Goal: Information Seeking & Learning: Compare options

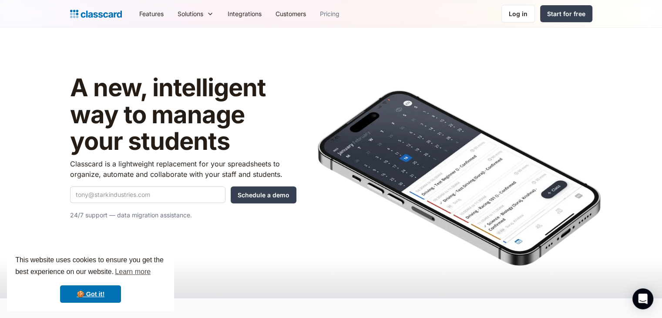
click at [338, 13] on link "Pricing" at bounding box center [330, 14] width 34 height 20
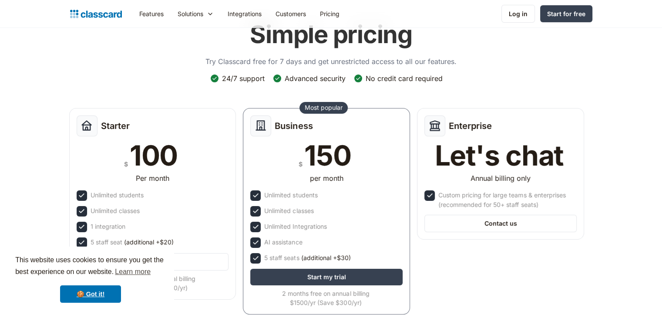
scroll to position [131, 0]
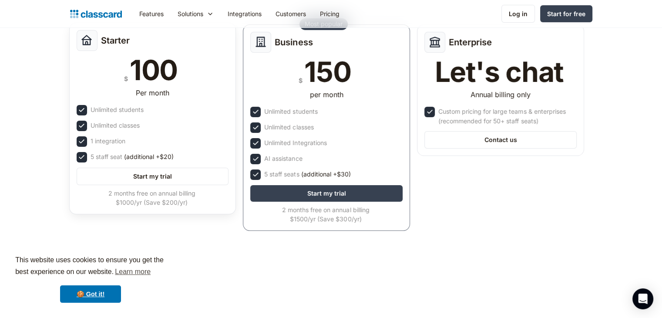
click at [151, 72] on div "100" at bounding box center [154, 70] width 48 height 28
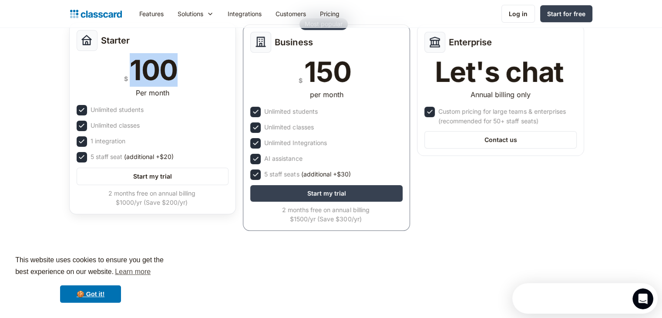
scroll to position [0, 0]
drag, startPoint x: 90, startPoint y: 155, endPoint x: 124, endPoint y: 152, distance: 33.7
click at [124, 152] on div "5 staff seat (additional +$20)" at bounding box center [132, 157] width 83 height 10
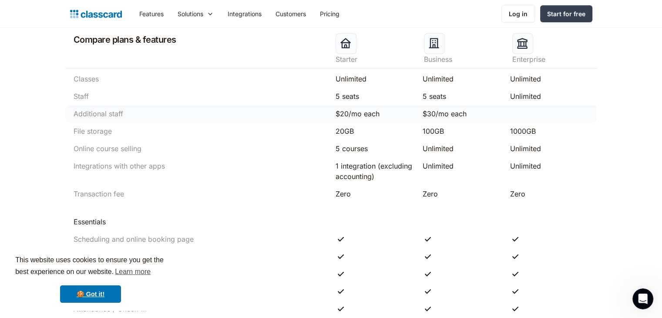
scroll to position [479, 0]
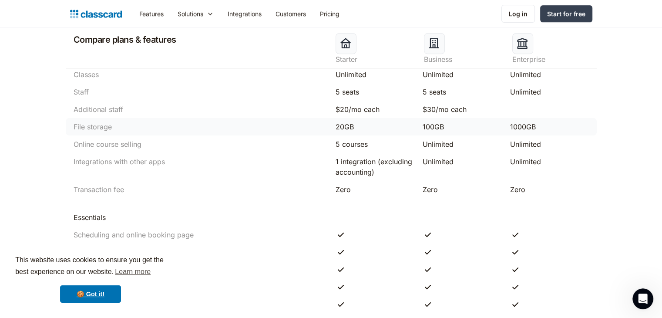
click at [344, 125] on div "20GB" at bounding box center [375, 127] width 79 height 10
drag, startPoint x: 336, startPoint y: 144, endPoint x: 369, endPoint y: 140, distance: 33.8
click at [369, 140] on div "5 courses" at bounding box center [375, 144] width 79 height 10
click at [435, 145] on div "Unlimited" at bounding box center [462, 144] width 79 height 10
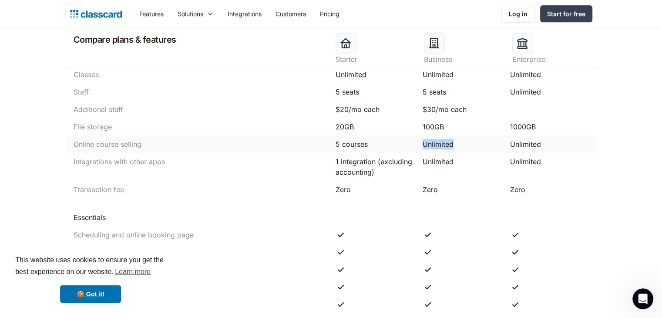
click at [435, 145] on div "Unlimited" at bounding box center [462, 144] width 79 height 10
click at [427, 127] on div "100GB" at bounding box center [462, 127] width 79 height 10
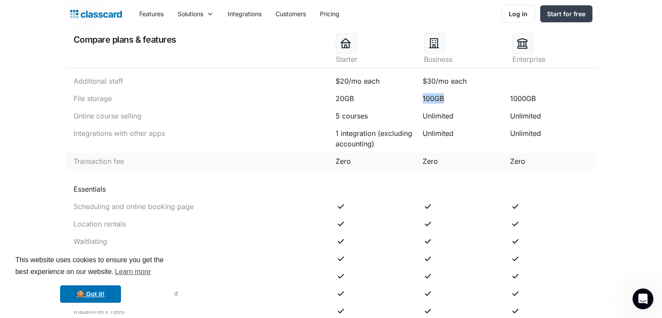
scroll to position [523, 0]
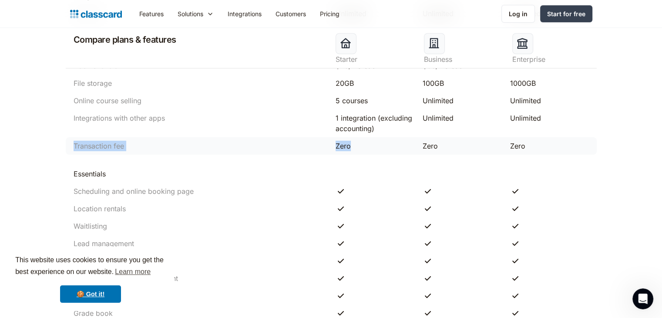
drag, startPoint x: 74, startPoint y: 145, endPoint x: 348, endPoint y: 142, distance: 274.0
click at [348, 142] on div "Transaction fee Zero Zero Zero" at bounding box center [331, 145] width 531 height 17
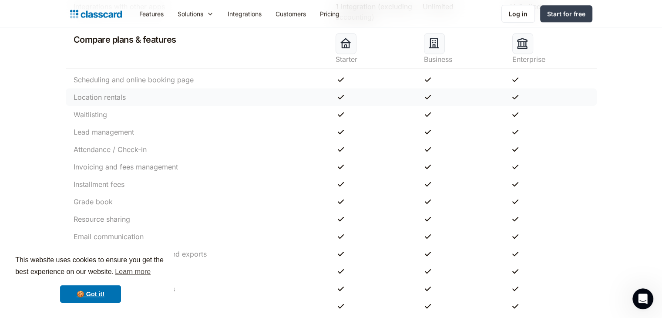
scroll to position [653, 0]
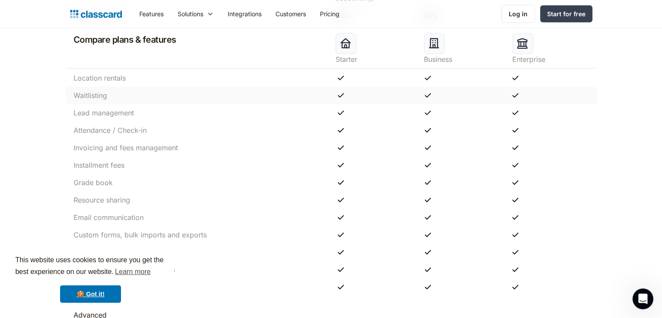
click at [101, 96] on div "Waitlisting" at bounding box center [91, 95] width 34 height 10
drag, startPoint x: 74, startPoint y: 111, endPoint x: 137, endPoint y: 108, distance: 63.2
click at [137, 108] on div "Lead management" at bounding box center [200, 113] width 262 height 10
drag, startPoint x: 180, startPoint y: 147, endPoint x: 70, endPoint y: 148, distance: 110.6
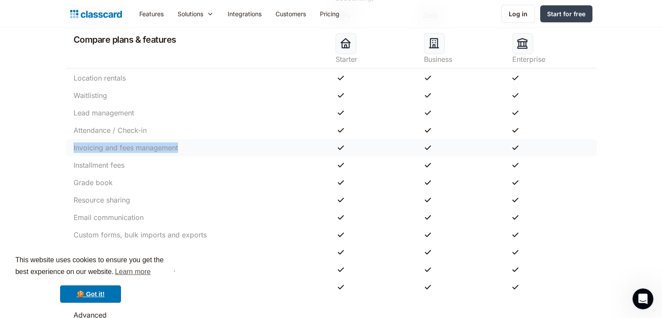
click at [70, 148] on div "Invoicing and fees management" at bounding box center [200, 147] width 262 height 10
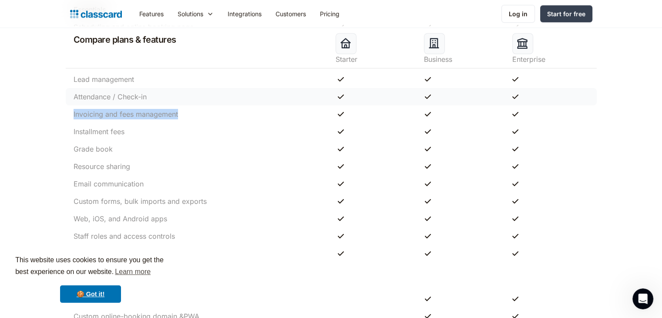
scroll to position [740, 0]
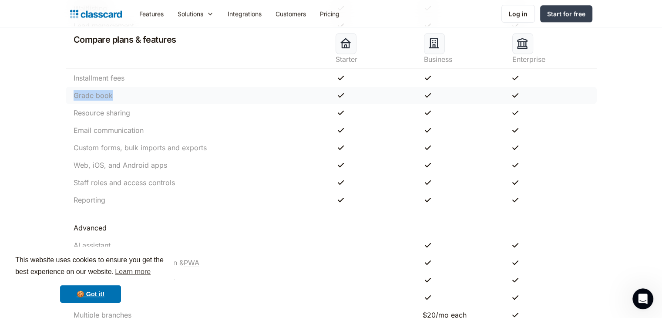
drag, startPoint x: 114, startPoint y: 96, endPoint x: 69, endPoint y: 93, distance: 45.0
click at [69, 93] on div "Grade book" at bounding box center [200, 95] width 262 height 10
drag, startPoint x: 136, startPoint y: 113, endPoint x: 71, endPoint y: 113, distance: 64.9
click at [71, 113] on div "Resource sharing" at bounding box center [200, 113] width 262 height 10
drag, startPoint x: 146, startPoint y: 132, endPoint x: 74, endPoint y: 128, distance: 72.8
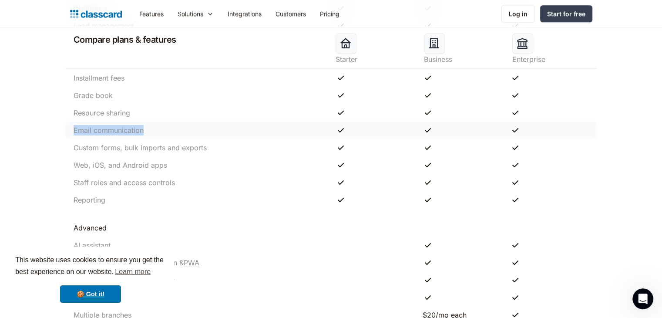
click at [74, 128] on div "Email communication" at bounding box center [200, 130] width 262 height 10
click at [114, 146] on div "Custom forms, bulk imports and exports" at bounding box center [140, 147] width 133 height 10
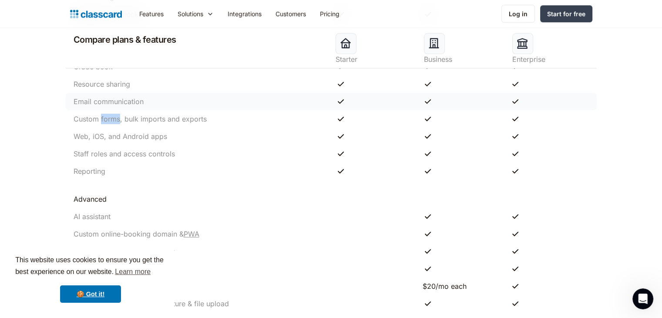
scroll to position [784, 0]
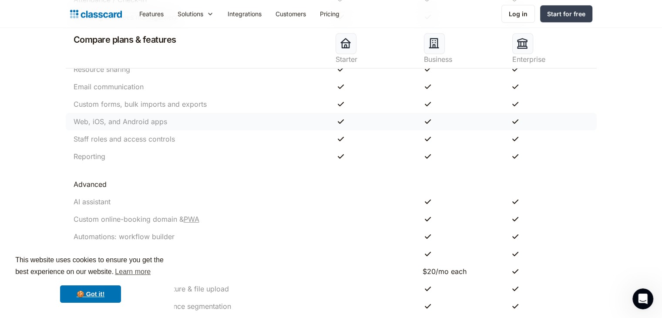
click at [77, 121] on div "Web, iOS, and Android apps" at bounding box center [121, 121] width 94 height 10
click at [99, 122] on div "Web, iOS, and Android apps" at bounding box center [121, 121] width 94 height 10
drag, startPoint x: 169, startPoint y: 122, endPoint x: 71, endPoint y: 121, distance: 98.0
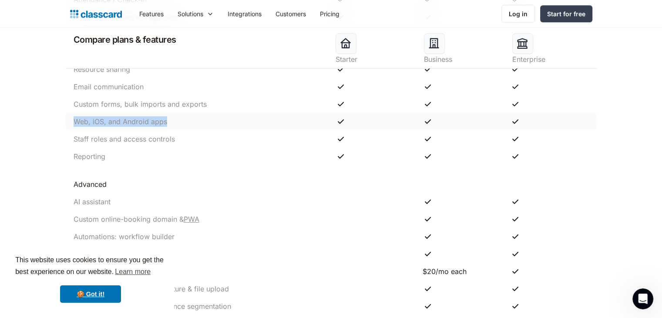
click at [71, 121] on div "Web, iOS, and Android apps" at bounding box center [200, 121] width 262 height 10
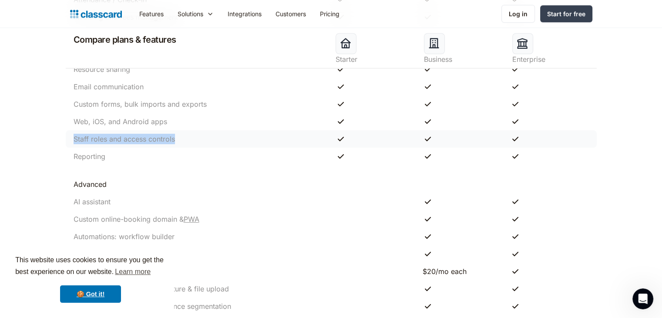
drag, startPoint x: 179, startPoint y: 139, endPoint x: 71, endPoint y: 142, distance: 109.0
click at [71, 142] on div "Staff roles and access controls" at bounding box center [200, 139] width 262 height 10
click at [89, 158] on div "Reporting" at bounding box center [90, 156] width 32 height 10
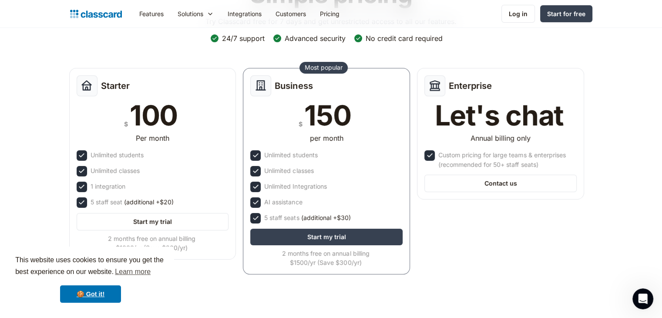
scroll to position [0, 0]
